Goal: Information Seeking & Learning: Learn about a topic

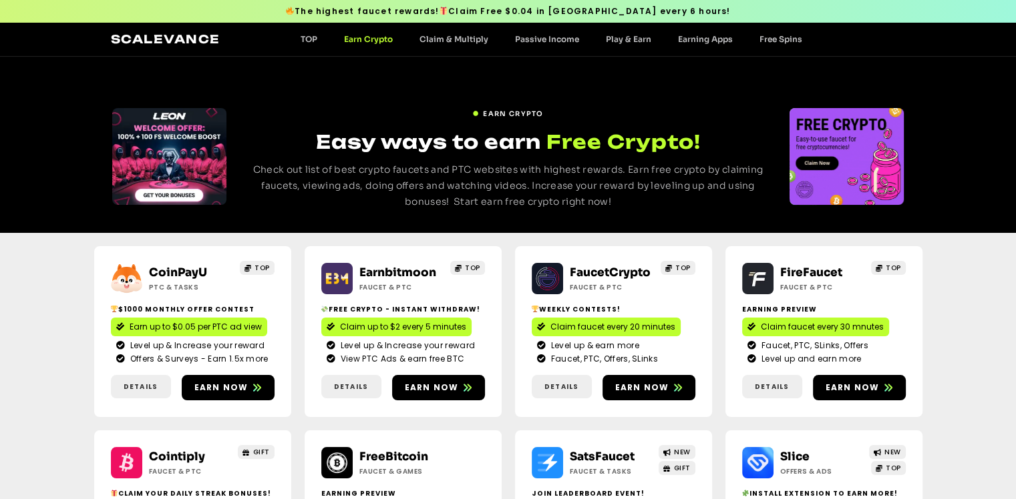
click at [176, 35] on link "Scalevance" at bounding box center [165, 39] width 109 height 14
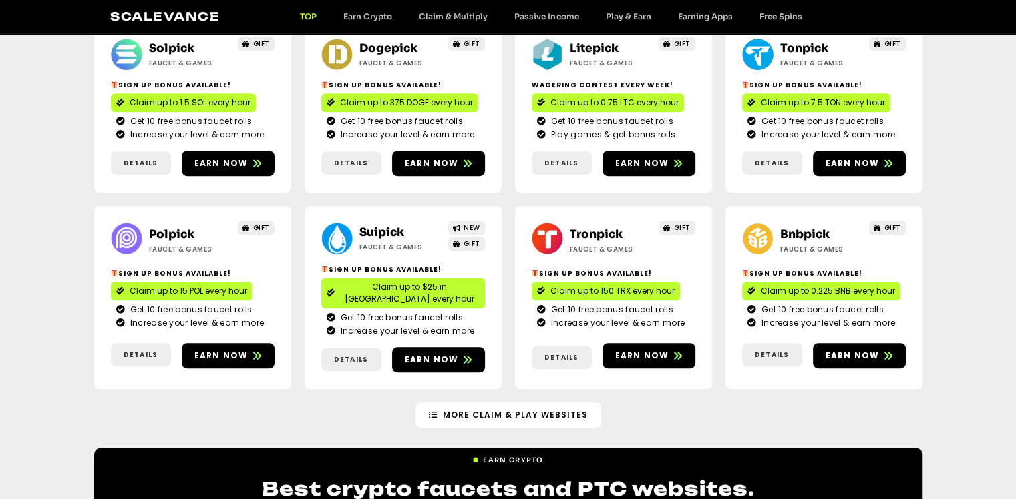
scroll to position [801, 0]
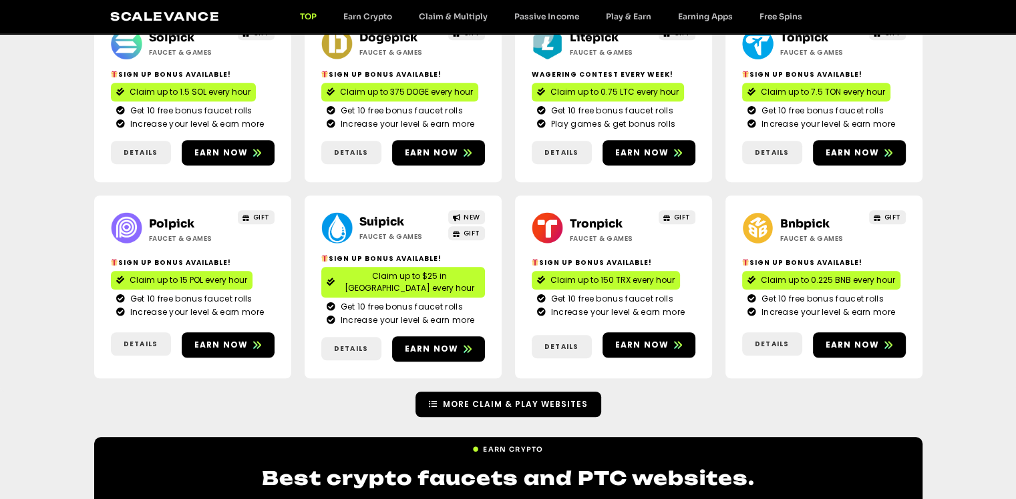
click at [502, 399] on span "More Claim & Play Websites" at bounding box center [515, 405] width 145 height 12
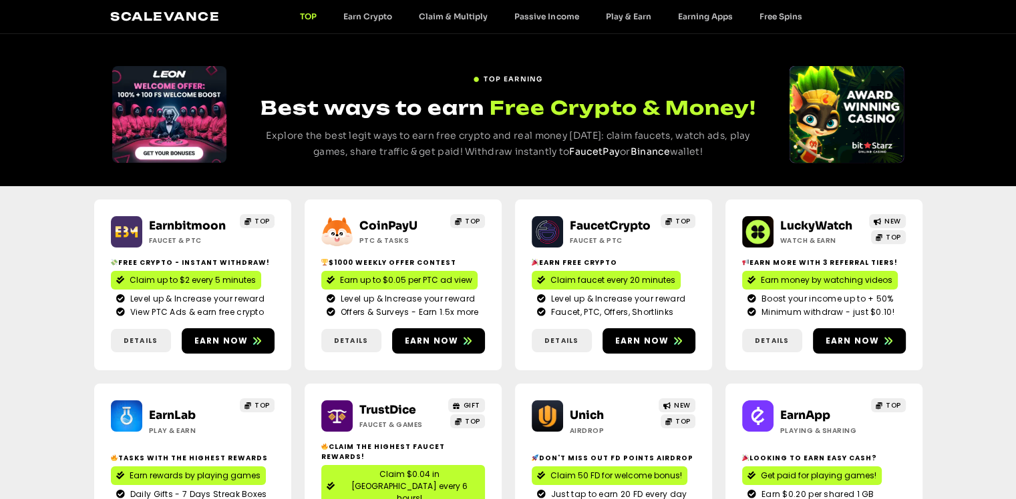
scroll to position [0, 0]
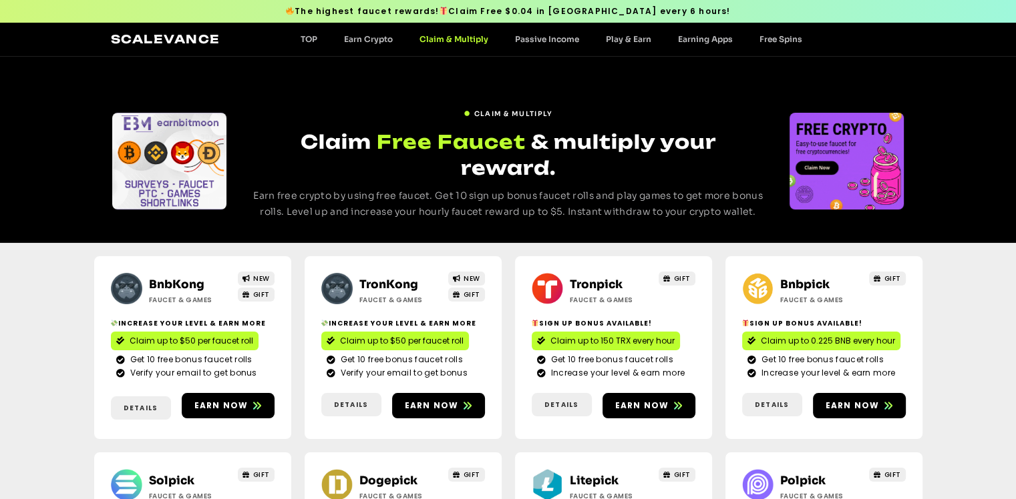
scroll to position [467, 0]
